Goal: Book appointment/travel/reservation: Book appointment/travel/reservation

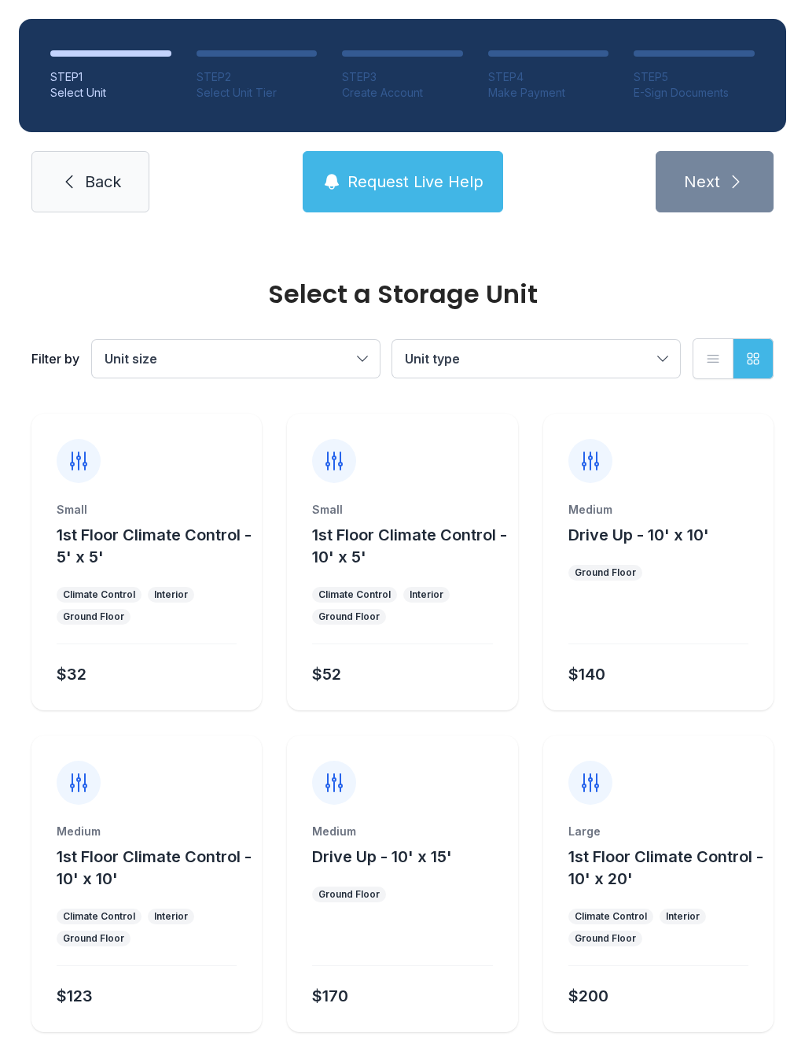
click at [345, 353] on span "Unit size" at bounding box center [228, 358] width 247 height 19
click at [142, 440] on span "Medium" at bounding box center [162, 438] width 47 height 19
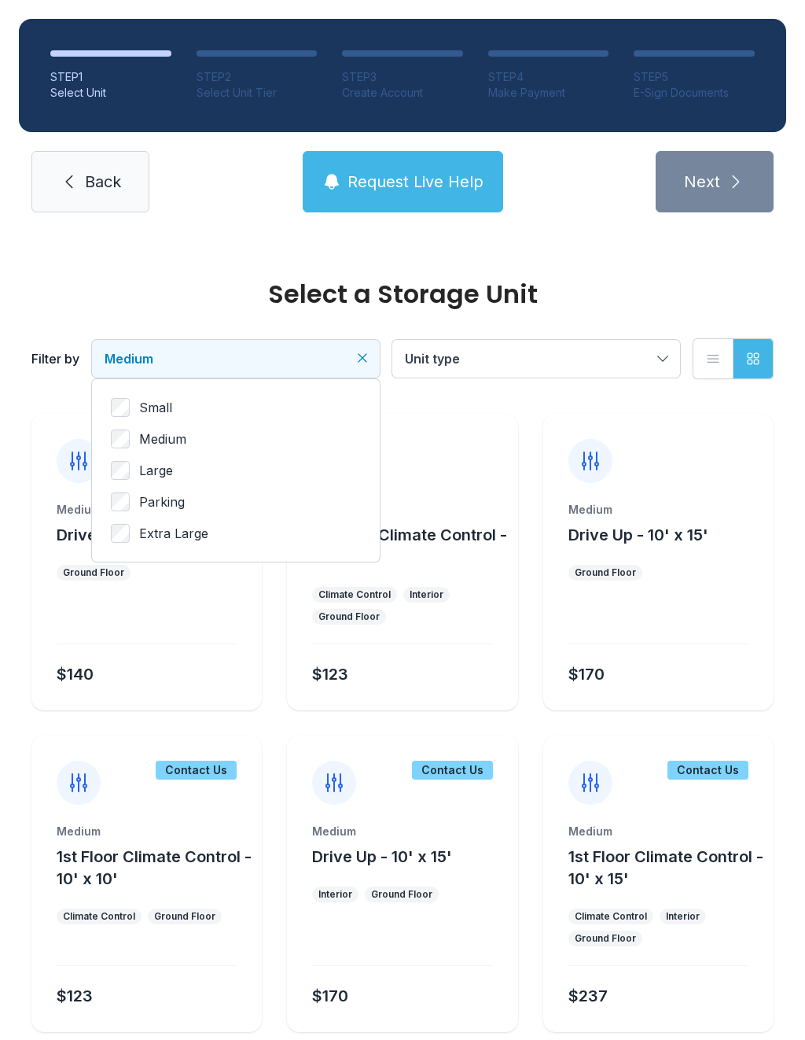
click at [591, 361] on span "Unit type" at bounding box center [528, 358] width 247 height 19
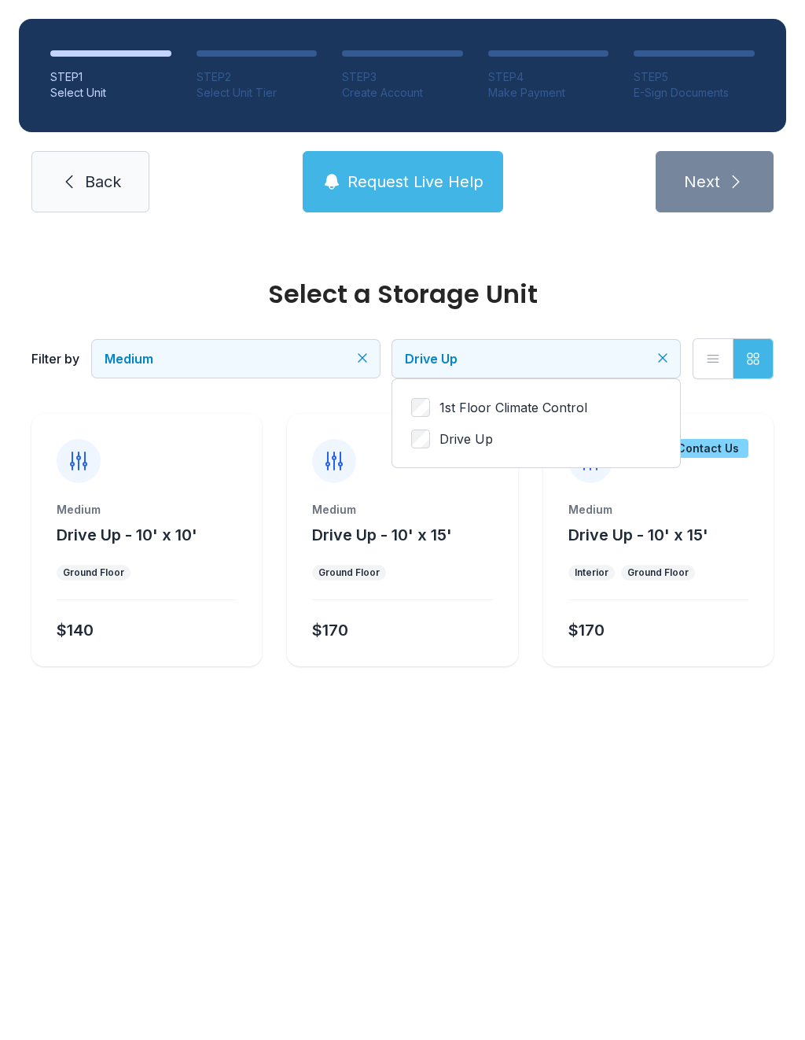
click at [332, 370] on button "Medium" at bounding box center [236, 359] width 288 height 38
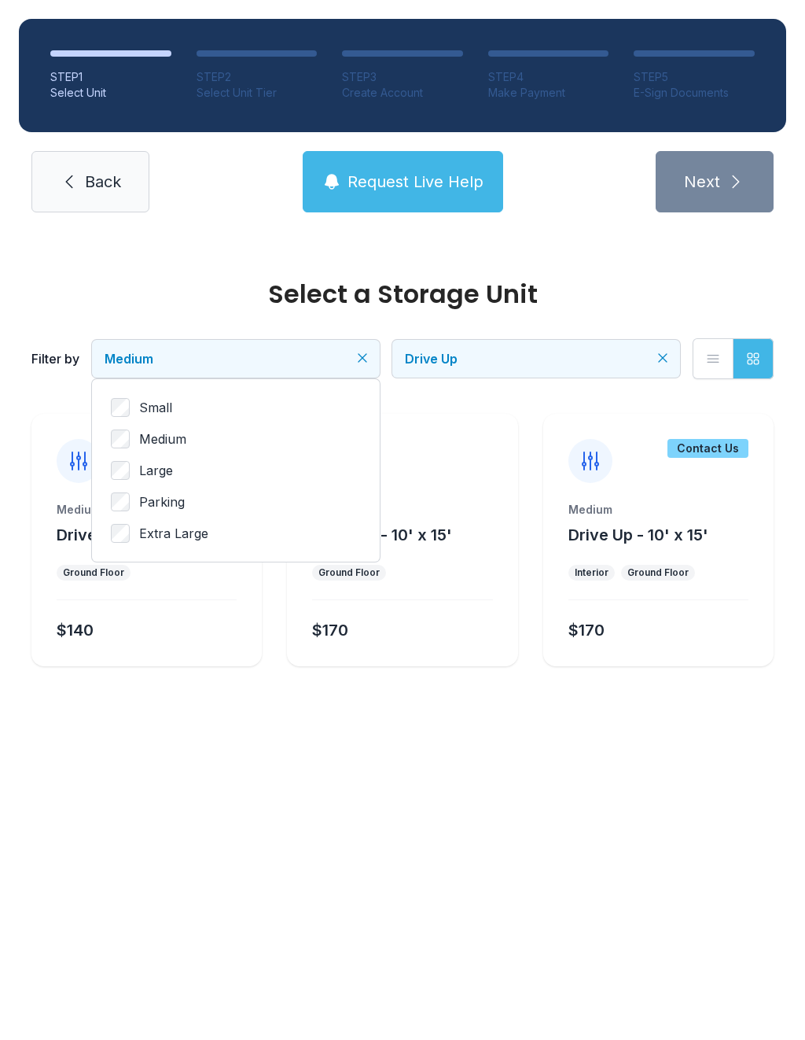
click at [223, 404] on label "Small" at bounding box center [236, 407] width 250 height 19
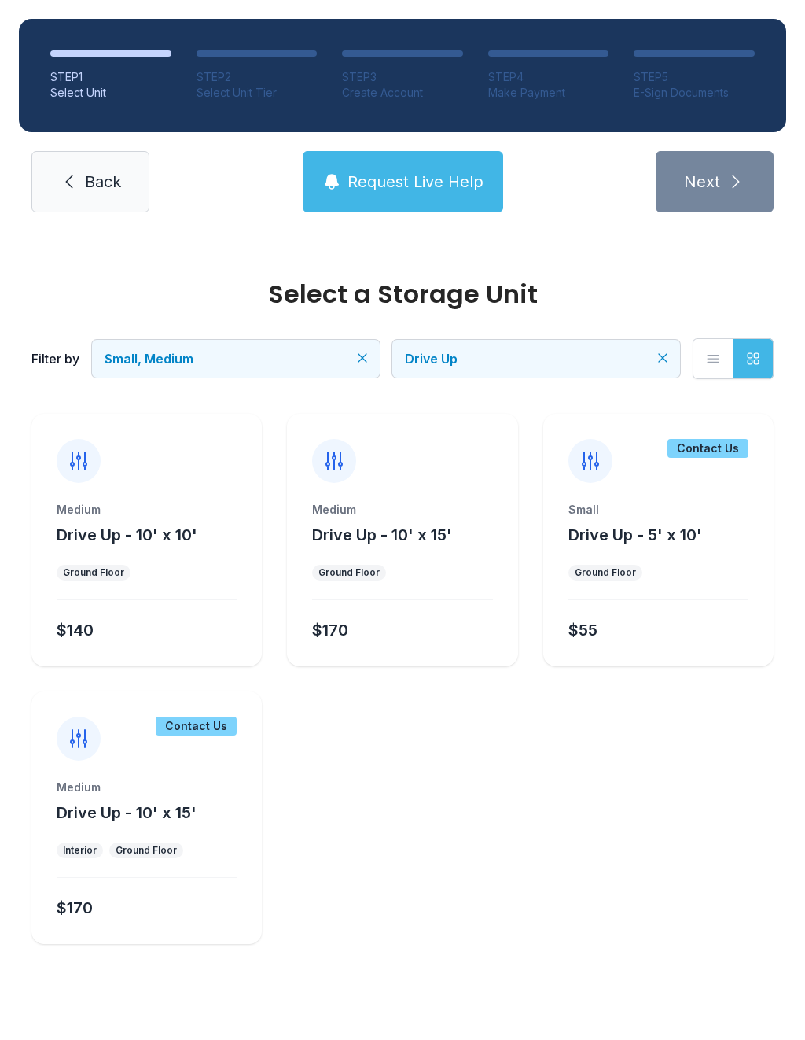
click at [260, 349] on span "Small, Medium" at bounding box center [228, 358] width 247 height 19
click at [154, 441] on span "Medium" at bounding box center [162, 438] width 47 height 19
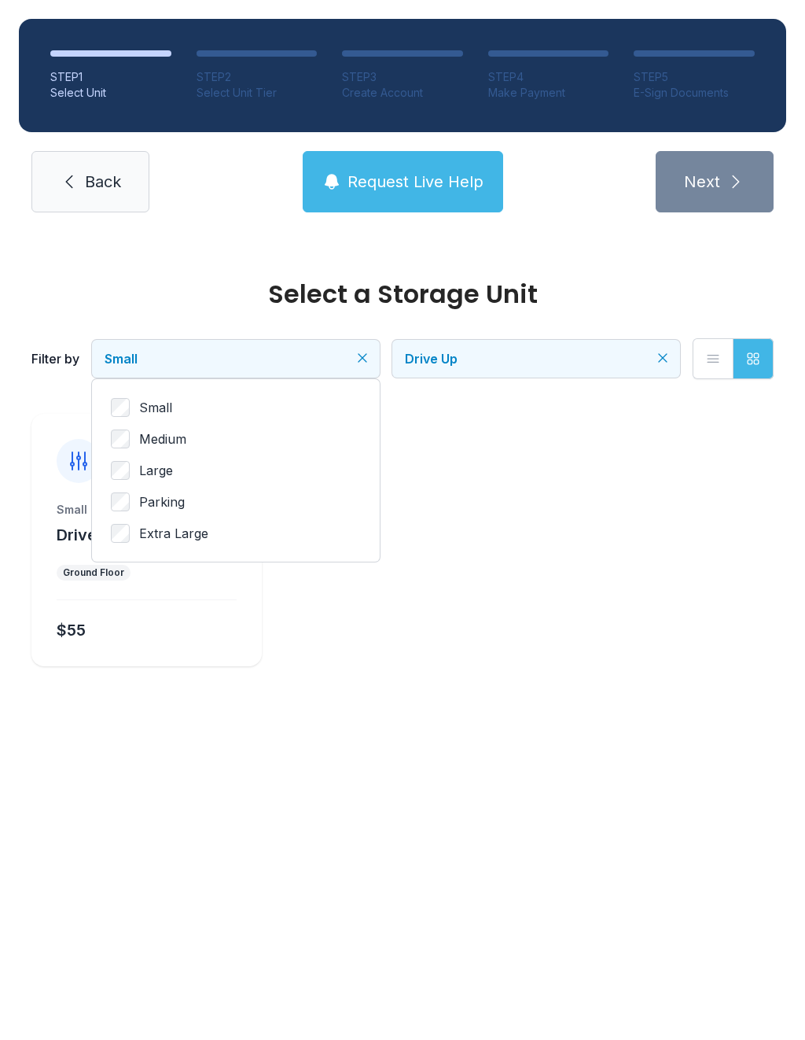
click at [457, 348] on button "Drive Up" at bounding box center [536, 359] width 288 height 38
click at [480, 400] on span "1st Floor Climate Control" at bounding box center [514, 407] width 148 height 19
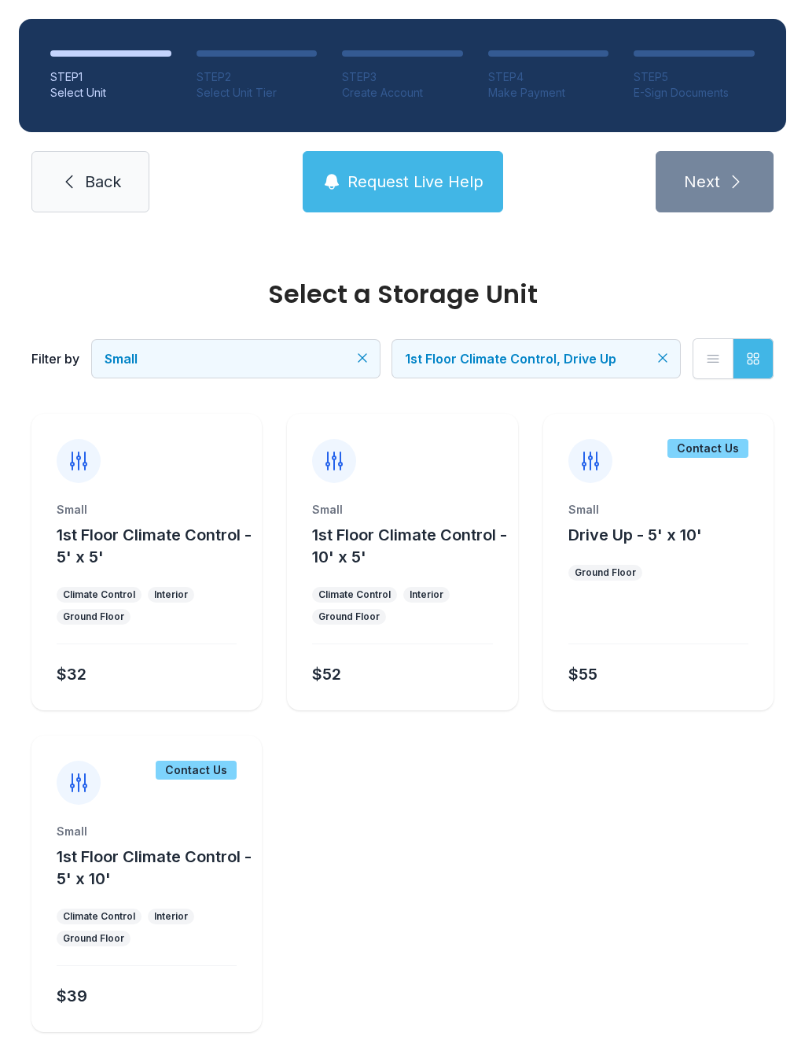
click at [365, 356] on icon "Clear filters" at bounding box center [363, 358] width 8 height 8
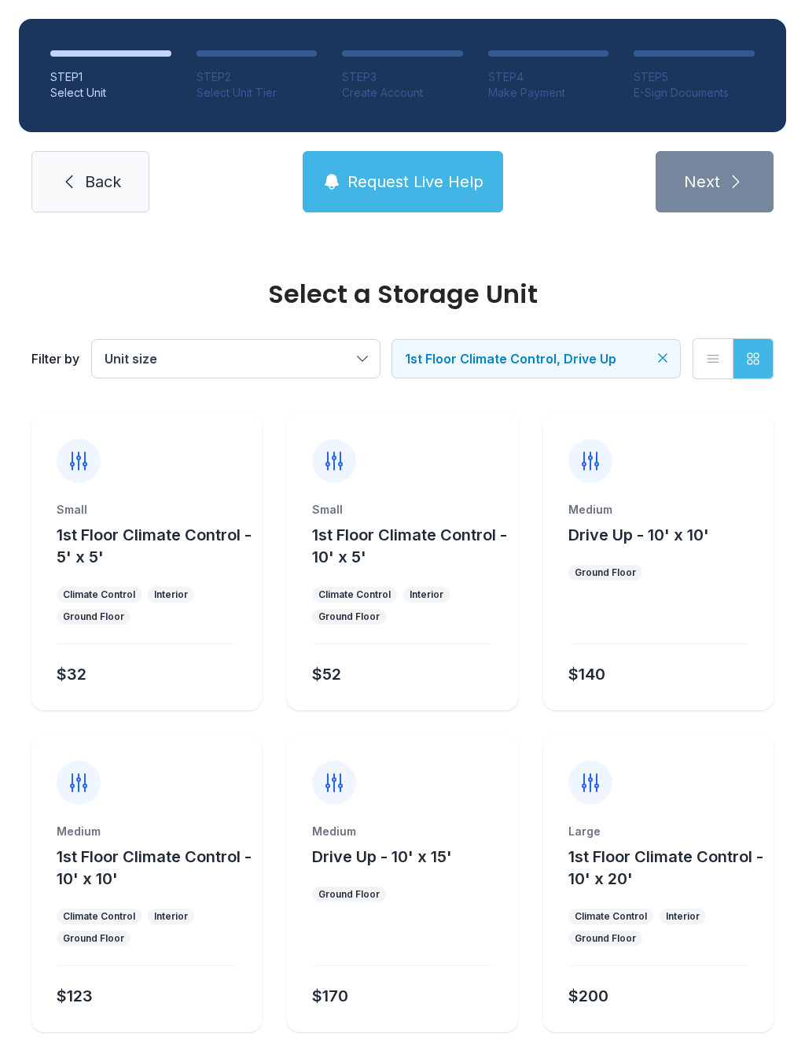
click at [333, 359] on span "Unit size" at bounding box center [228, 358] width 247 height 19
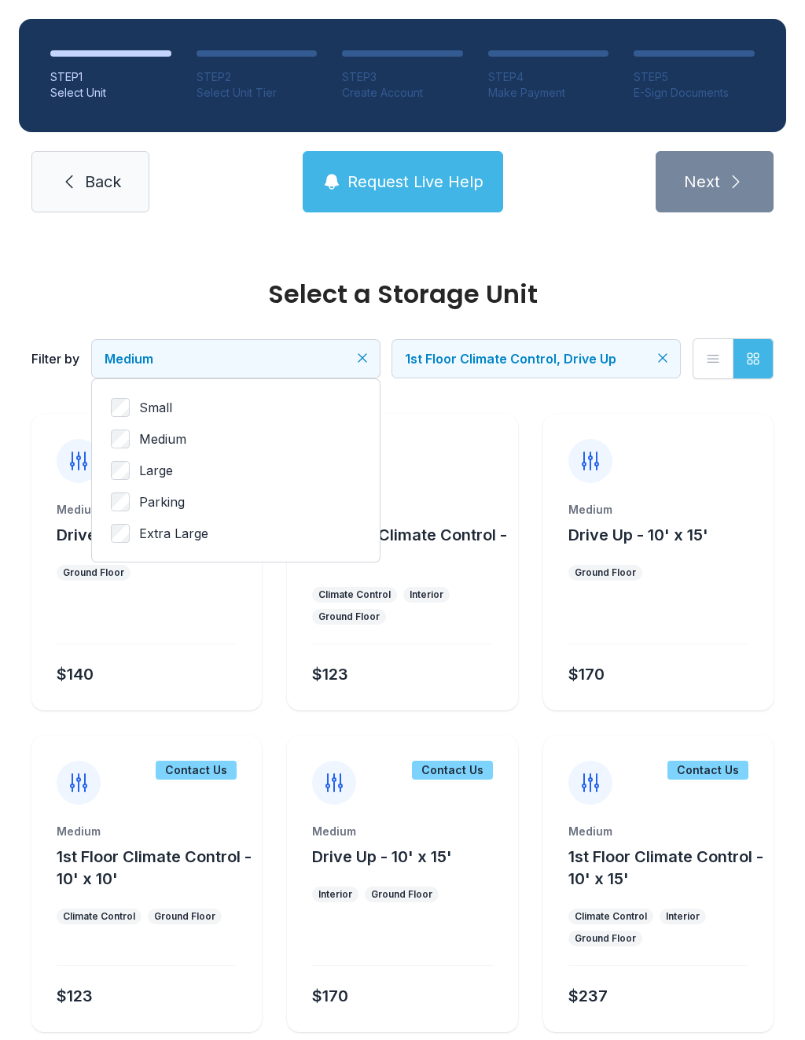
click at [674, 356] on button "1st Floor Climate Control, Drive Up" at bounding box center [536, 359] width 288 height 38
click at [619, 262] on div "Select a Storage Unit Filter by Medium 1st Floor Climate Control, Drive Up List…" at bounding box center [402, 320] width 749 height 179
click at [367, 361] on icon "Clear filters" at bounding box center [363, 358] width 8 height 8
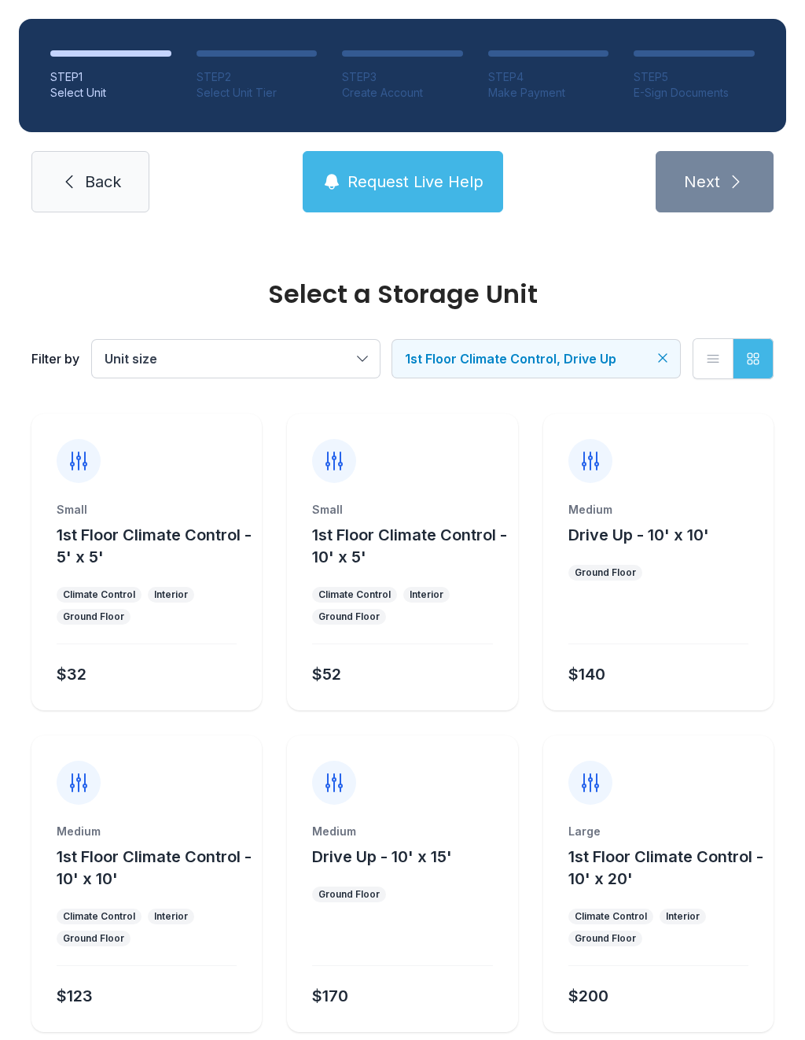
click at [300, 372] on button "Unit size" at bounding box center [236, 359] width 288 height 38
click at [139, 470] on label "Large" at bounding box center [236, 470] width 250 height 19
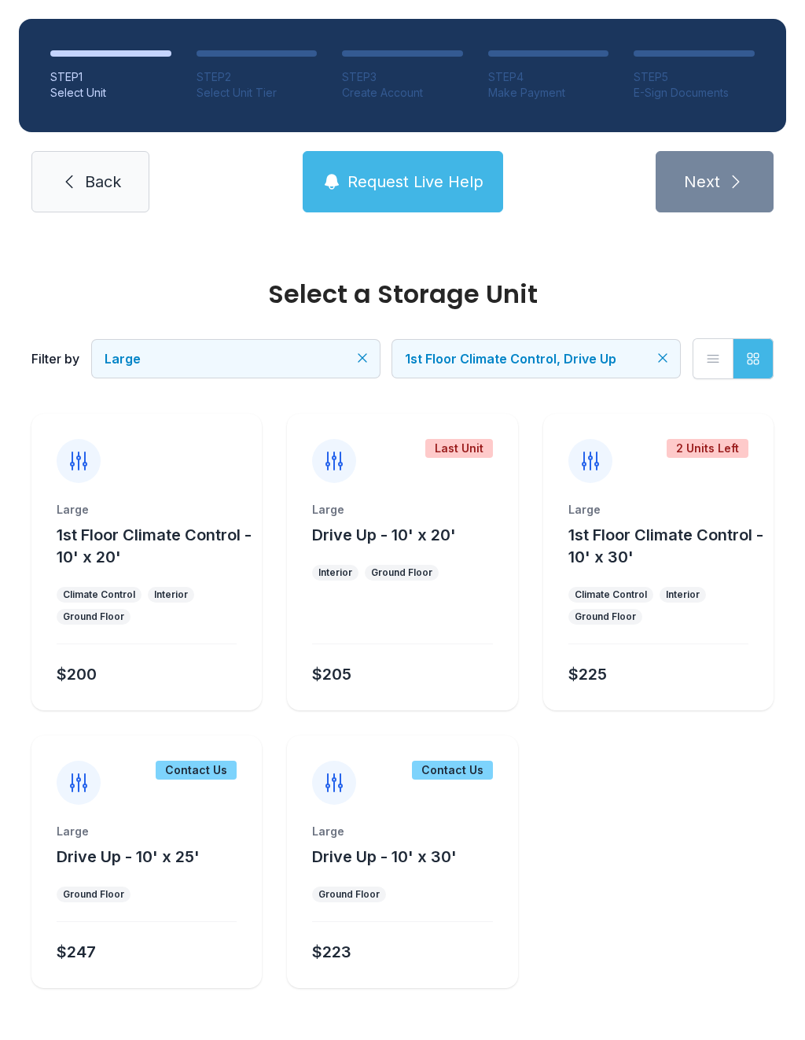
click at [676, 856] on ul "Large 1st Floor Climate Control - 10' x 20' Climate Control Interior Ground Flo…" at bounding box center [402, 701] width 743 height 574
click at [434, 172] on span "Request Live Help" at bounding box center [416, 182] width 136 height 22
